Goal: Task Accomplishment & Management: Complete application form

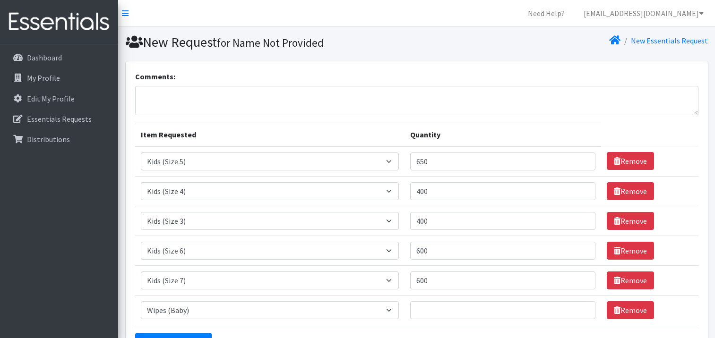
select select "13713"
select select "13725"
select select "13726"
select select "13708"
select select "13729"
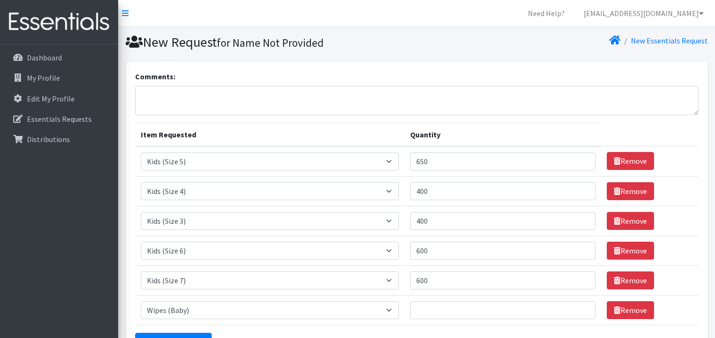
select select "13701"
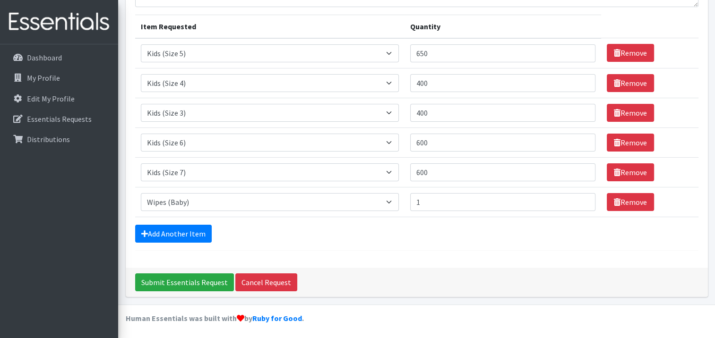
click at [581, 197] on input "1" at bounding box center [502, 202] width 185 height 18
click at [582, 203] on input "1" at bounding box center [502, 202] width 185 height 18
type input "90"
click at [192, 285] on input "Submit Essentials Request" at bounding box center [184, 283] width 99 height 18
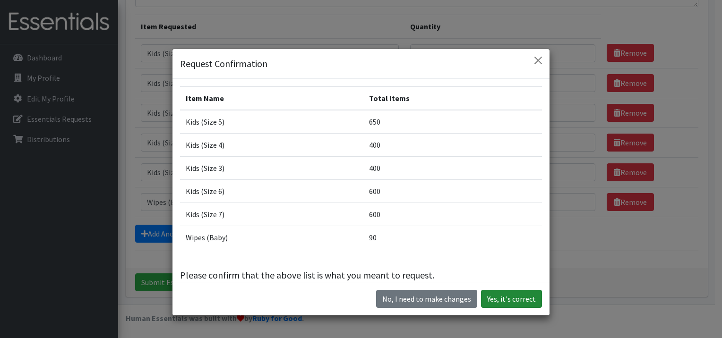
click at [516, 300] on button "Yes, it's correct" at bounding box center [511, 299] width 61 height 18
